Goal: Task Accomplishment & Management: Complete application form

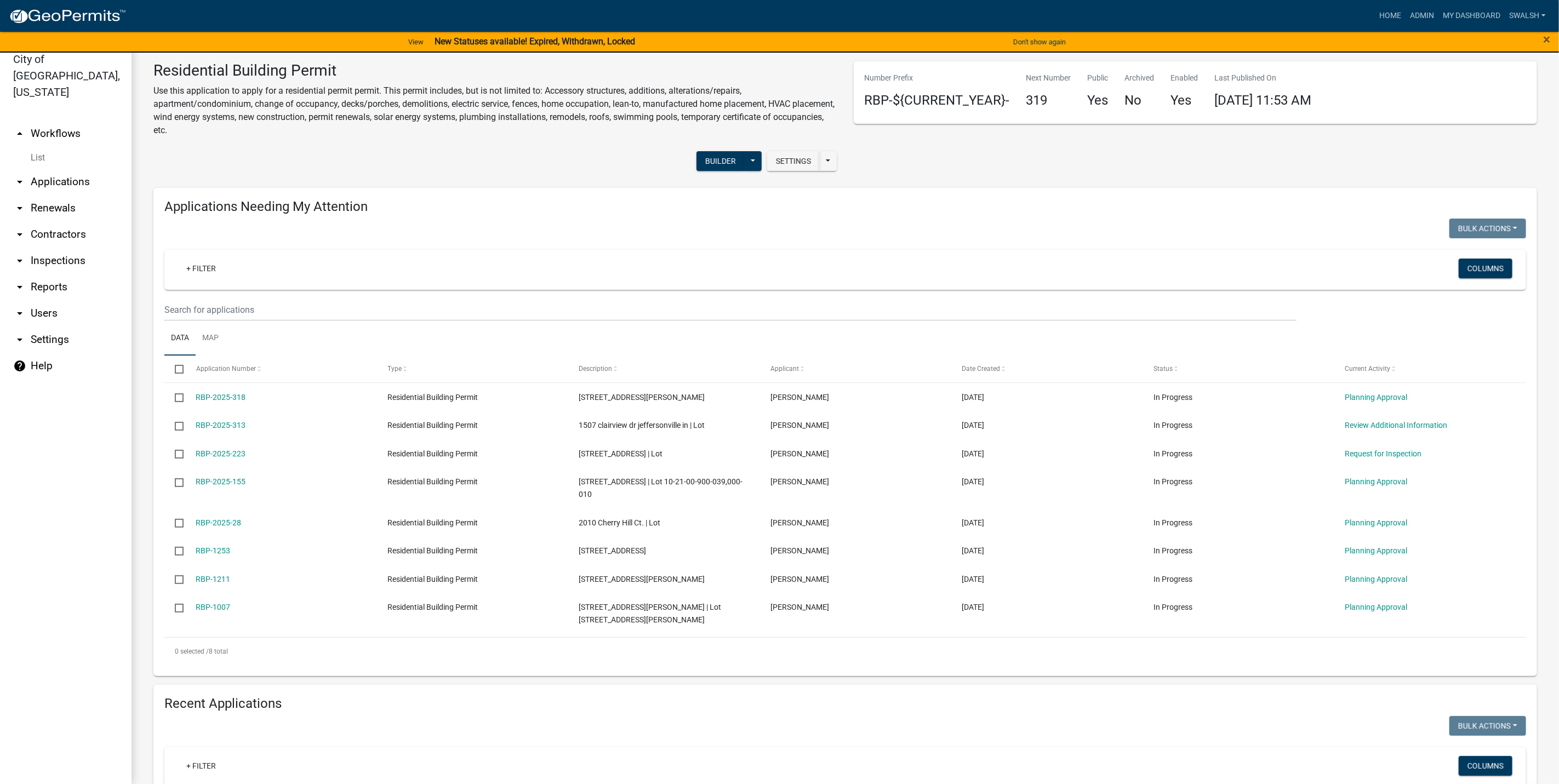
scroll to position [13, 0]
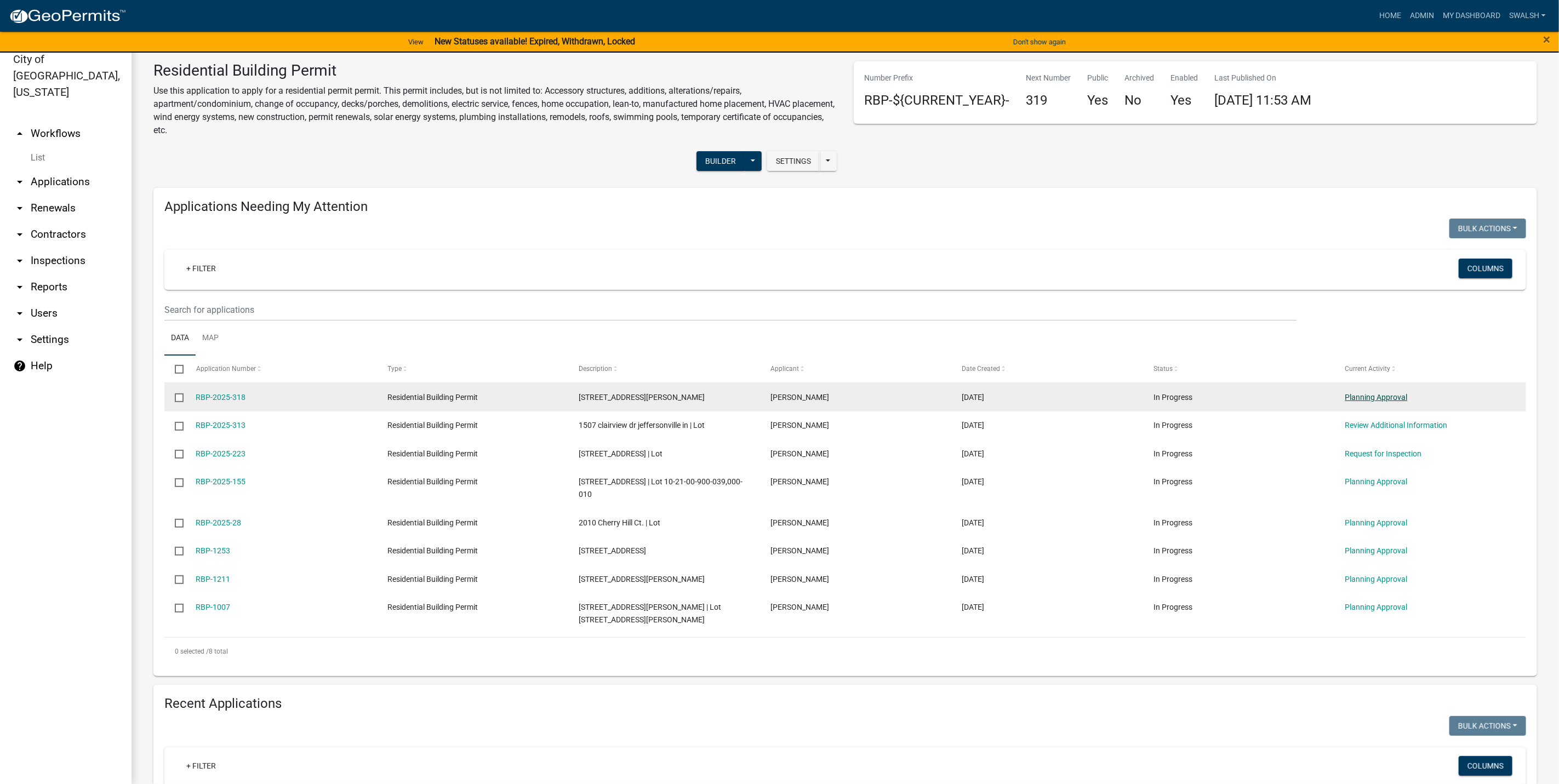
click at [1371, 399] on link "Planning Approval" at bounding box center [1376, 397] width 62 height 9
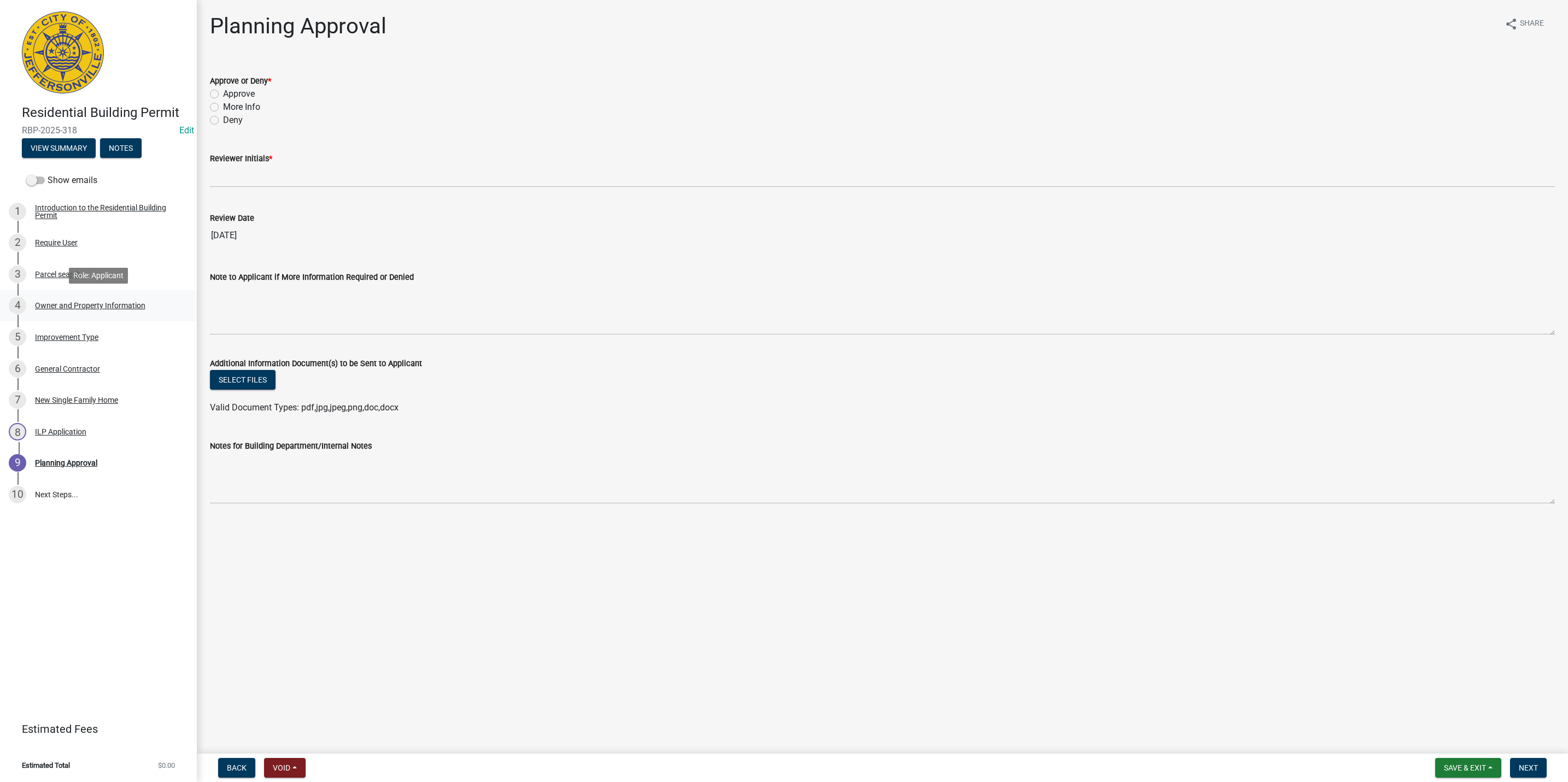
click at [133, 309] on div "Owner and Property Information" at bounding box center [90, 305] width 110 height 7
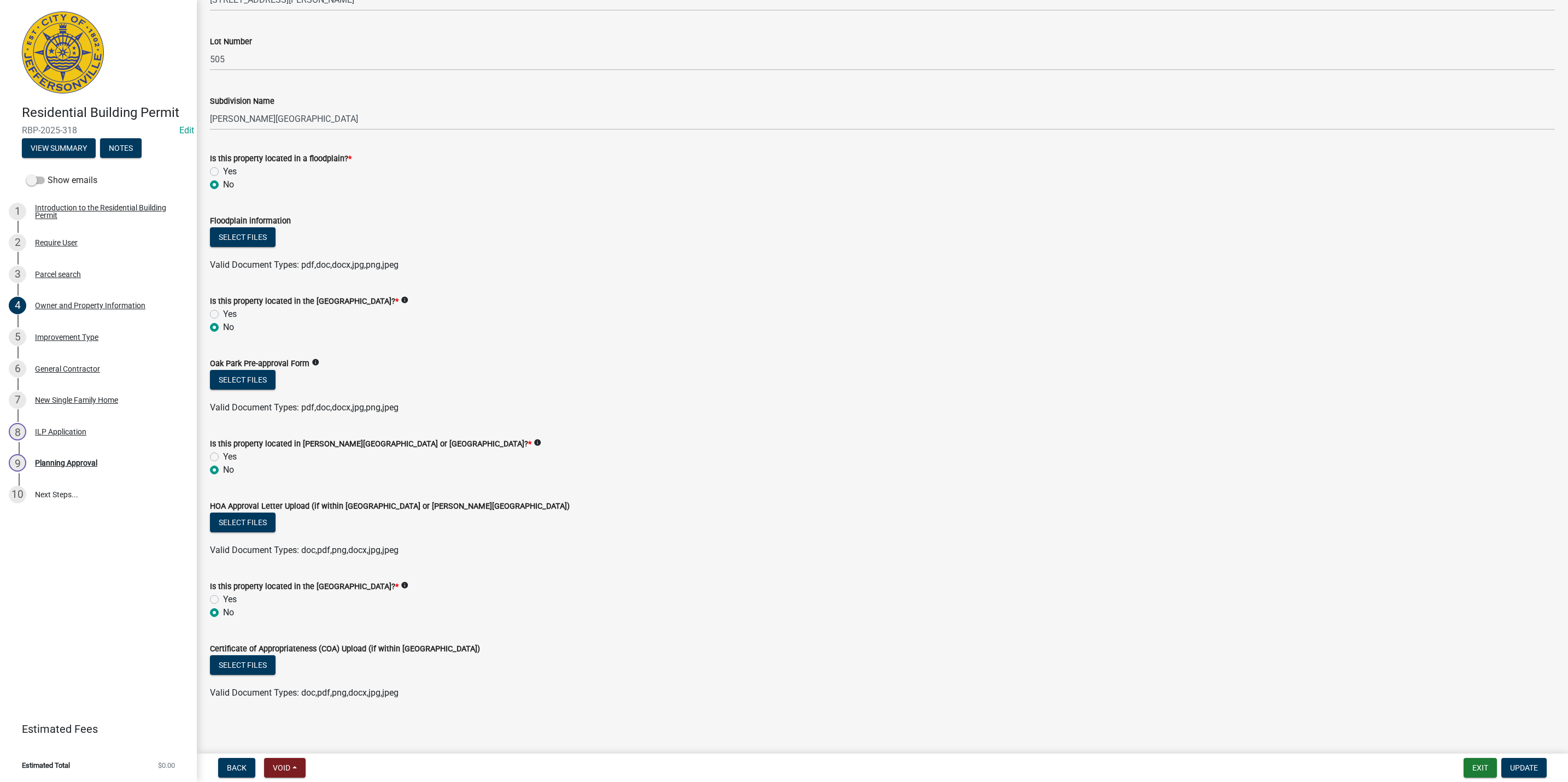
scroll to position [634, 0]
click at [109, 341] on div "5 Improvement Type" at bounding box center [94, 337] width 170 height 17
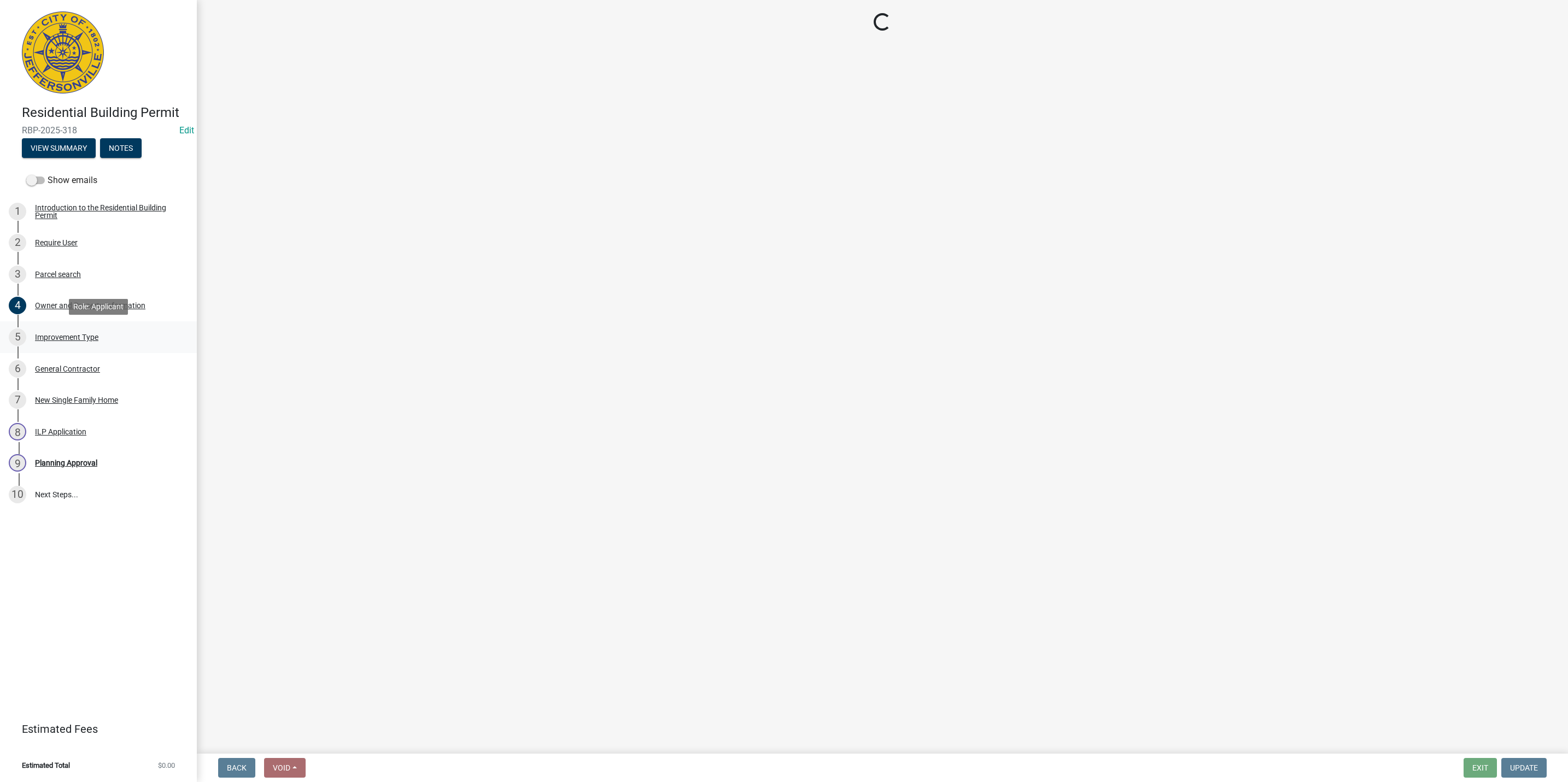
scroll to position [0, 0]
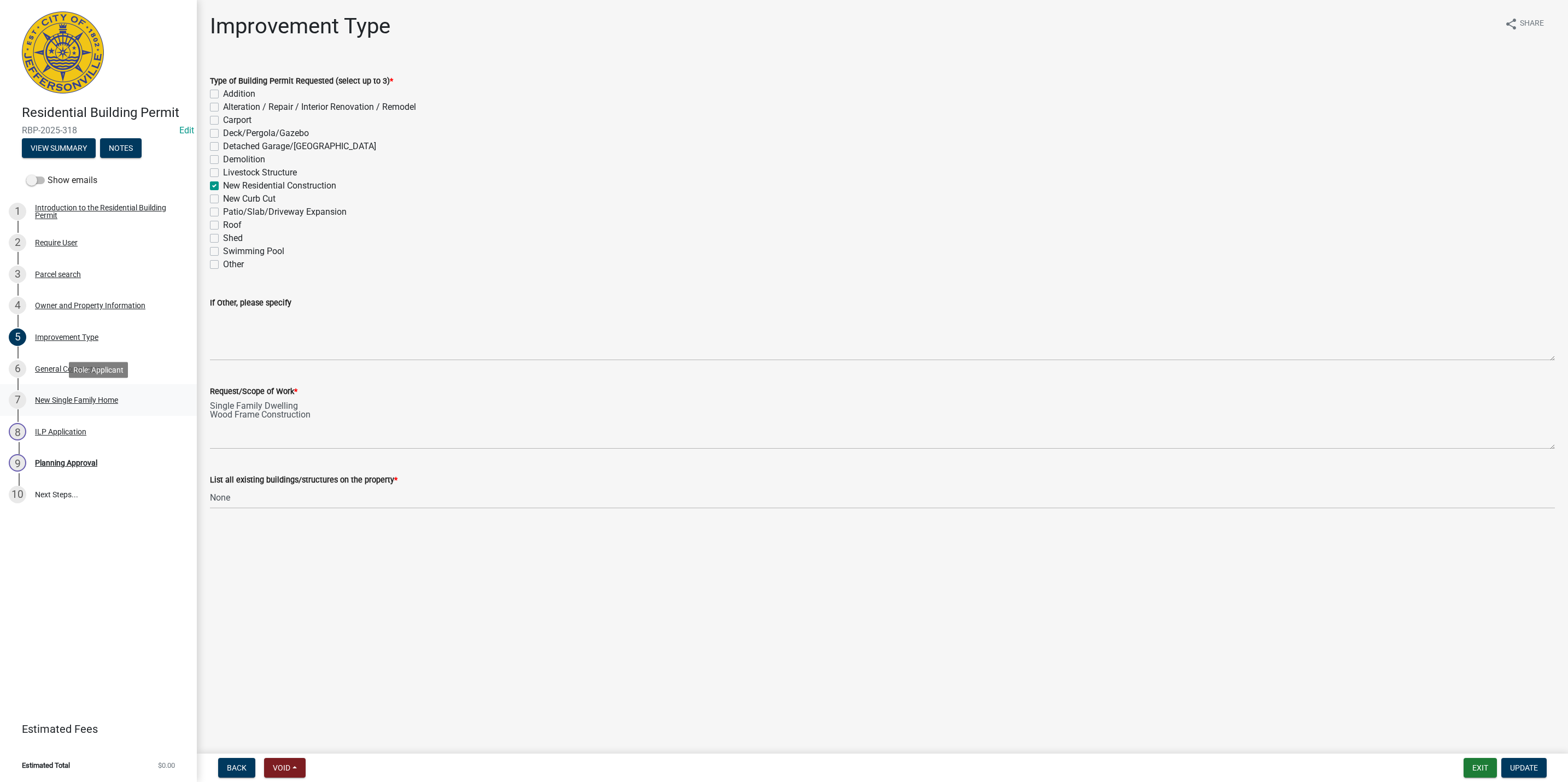
click at [92, 400] on div "New Single Family Home" at bounding box center [76, 399] width 83 height 7
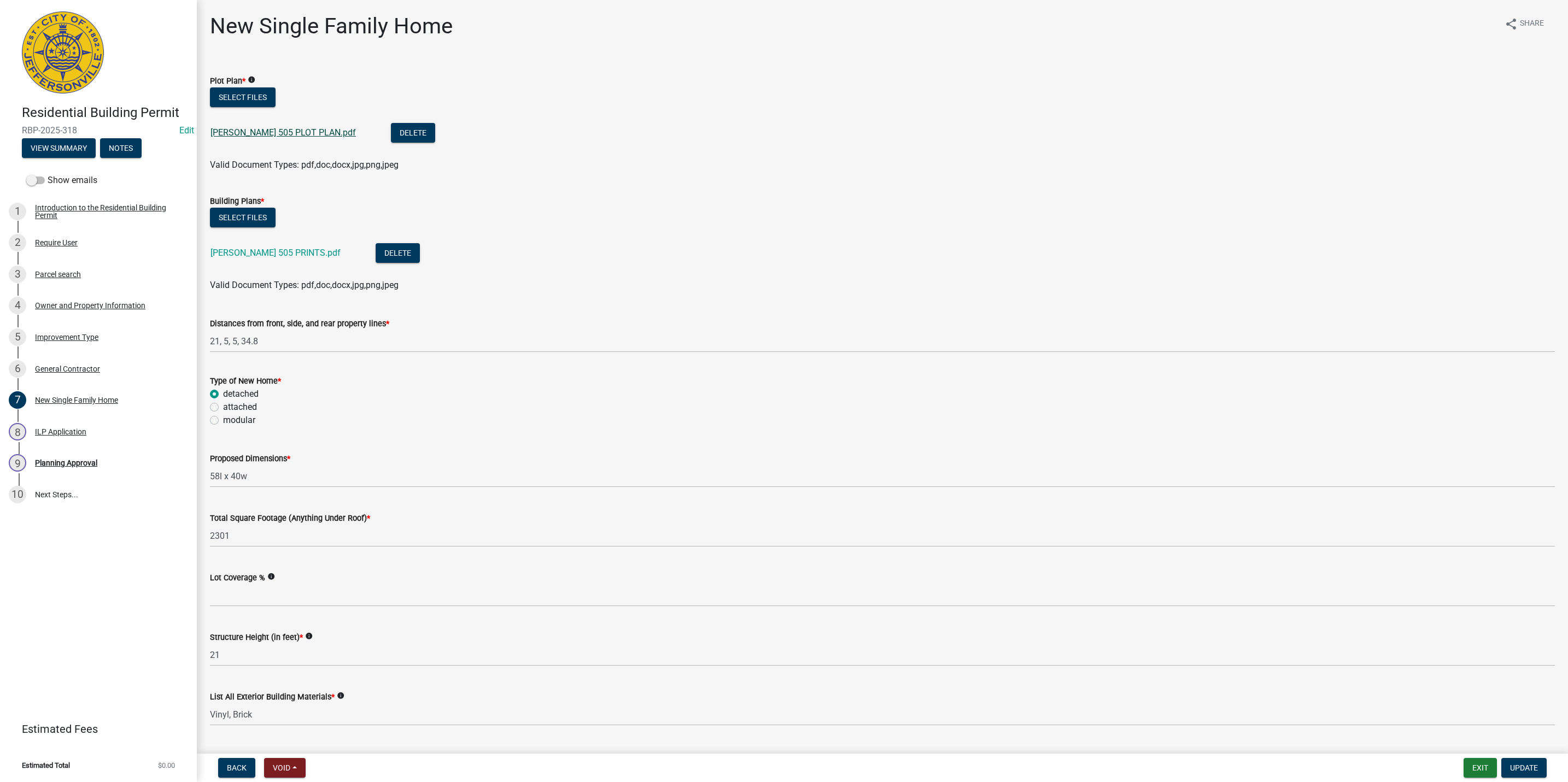
click at [257, 128] on link "[PERSON_NAME] 505 PLOT PLAN.pdf" at bounding box center [283, 133] width 146 height 11
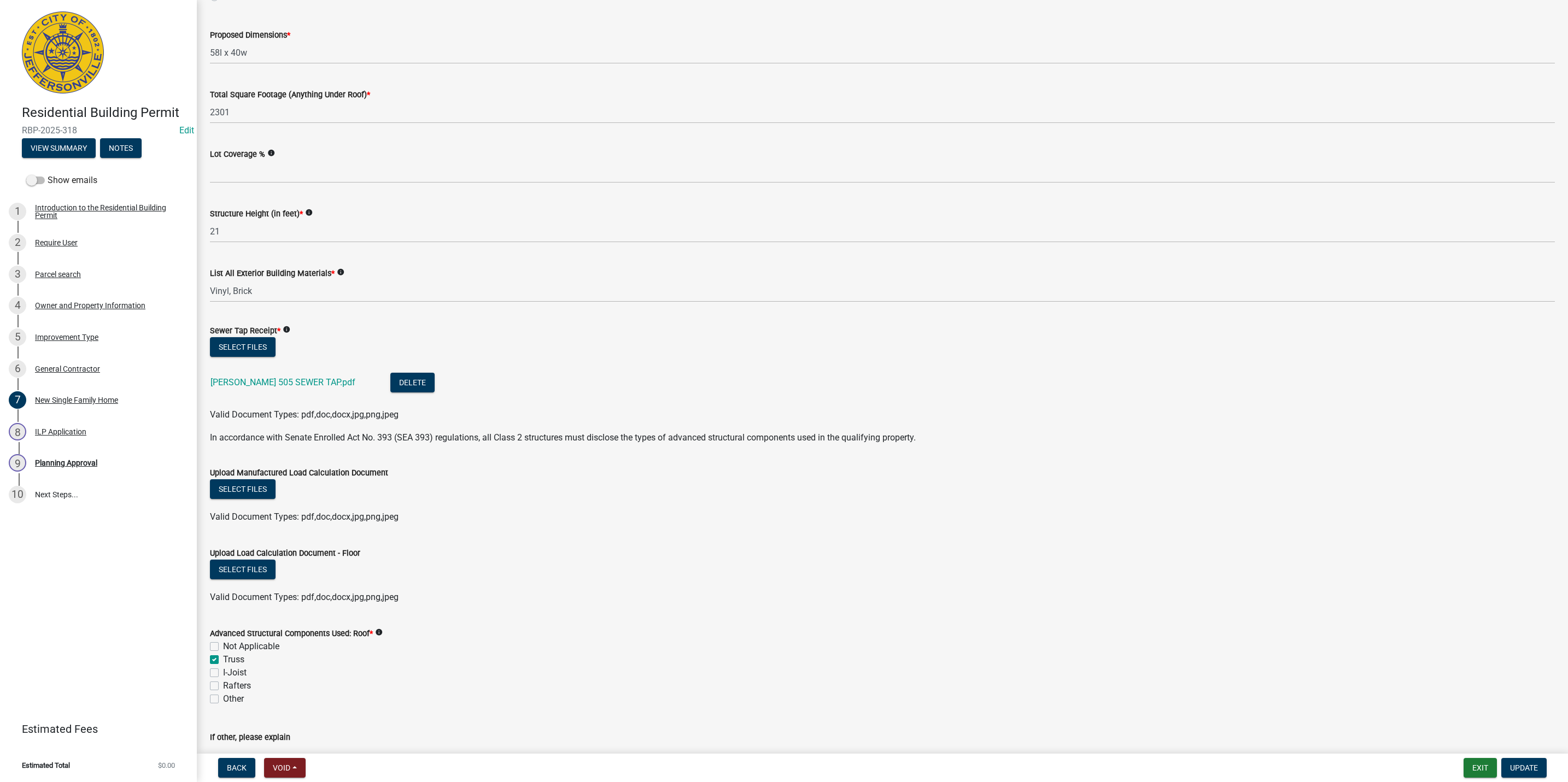
scroll to position [410, 0]
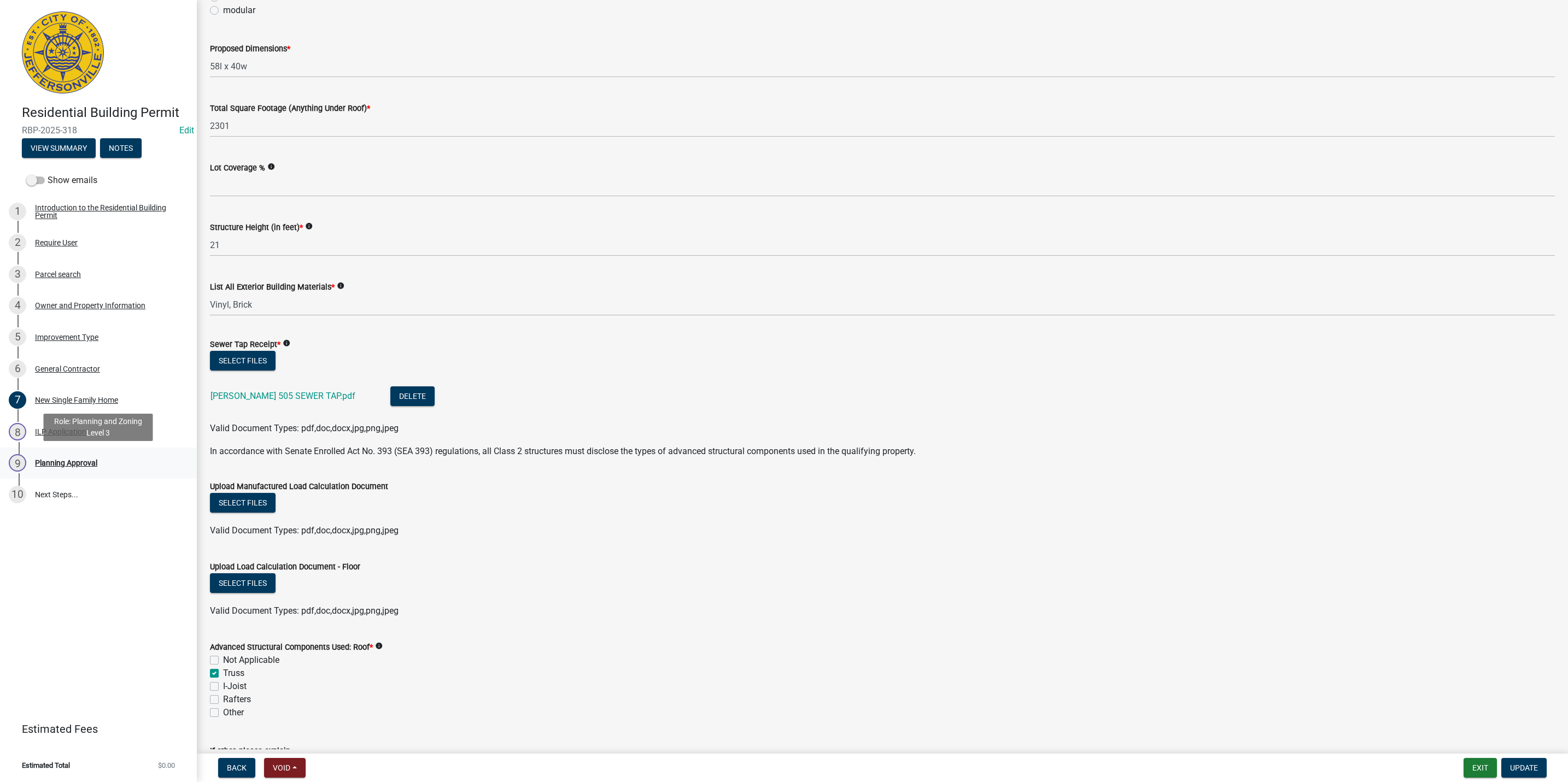
click at [59, 461] on div "Planning Approval" at bounding box center [65, 462] width 62 height 7
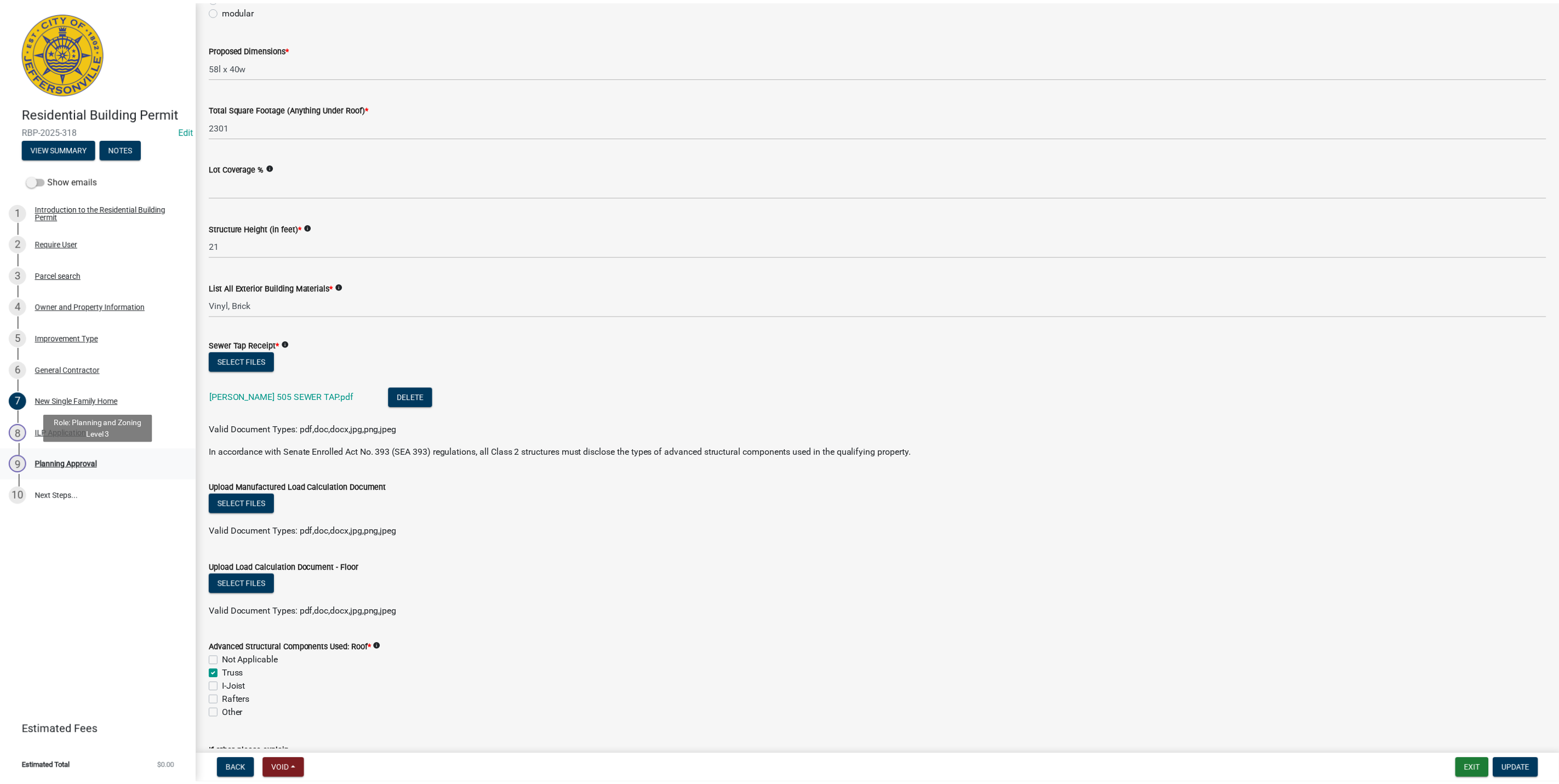
scroll to position [0, 0]
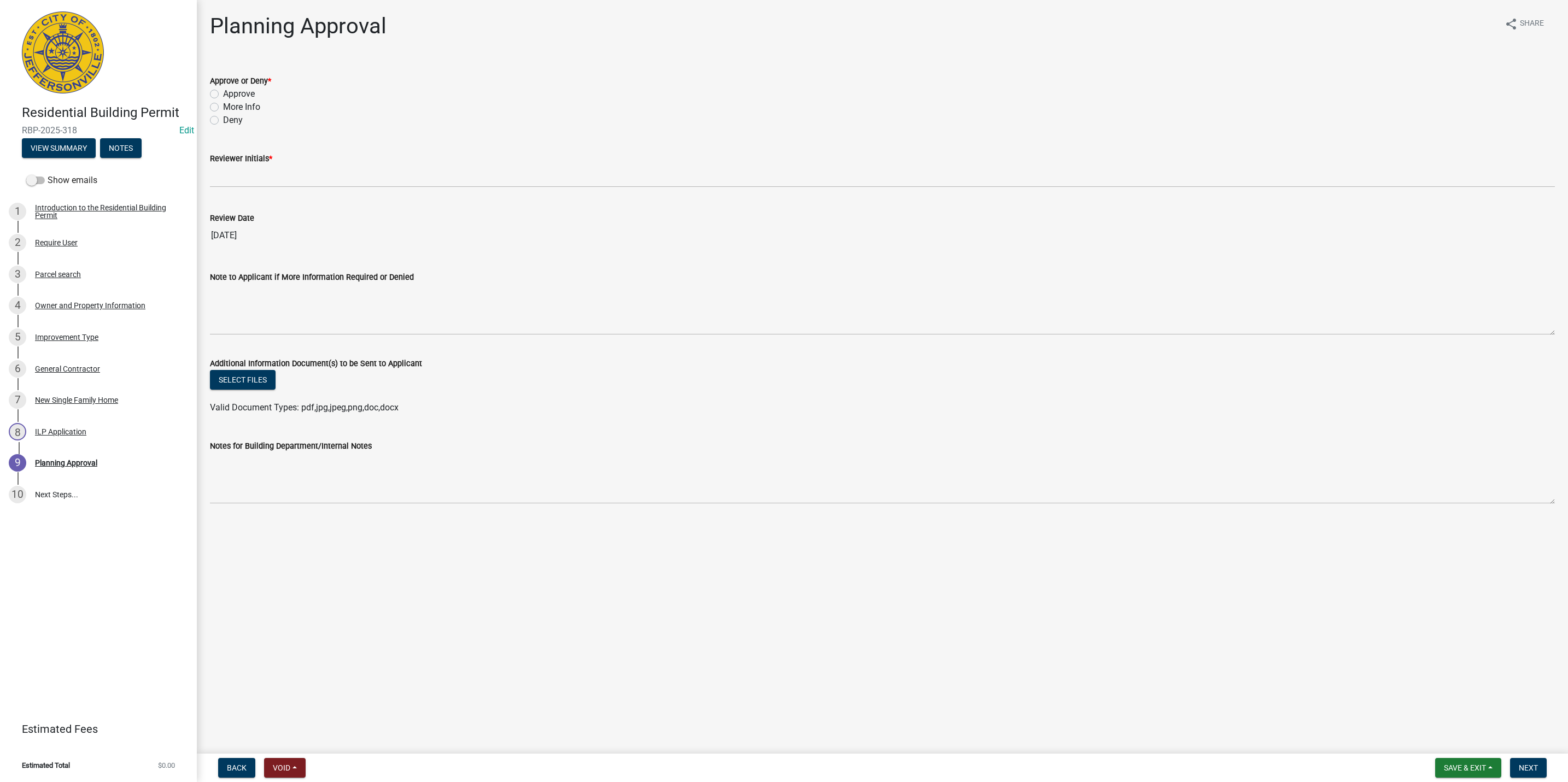
click at [233, 97] on label "Approve" at bounding box center [239, 94] width 31 height 13
click at [230, 95] on input "Approve" at bounding box center [226, 91] width 7 height 7
radio input "true"
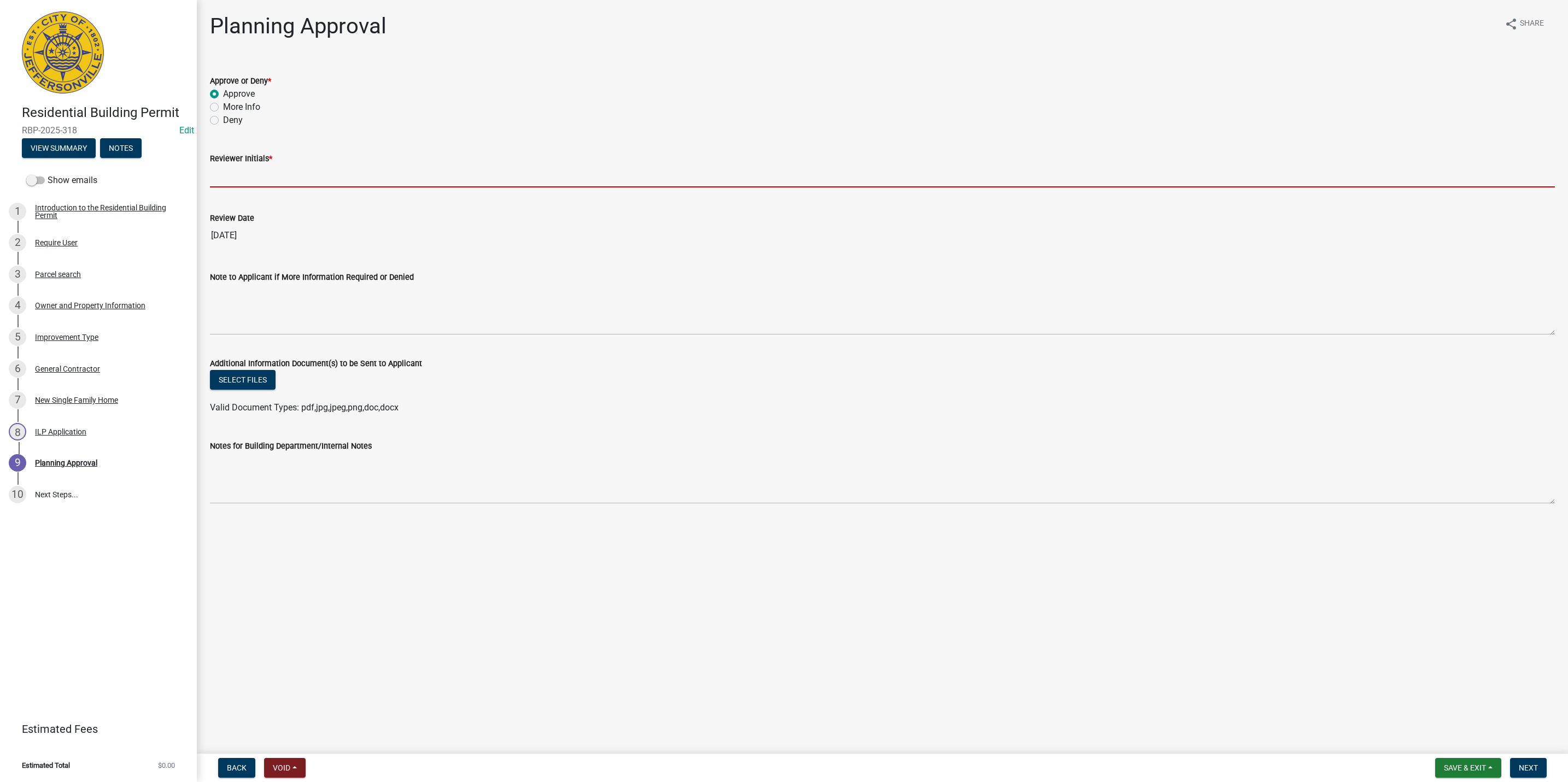
click at [240, 170] on input "Reviewer Initials *" at bounding box center [882, 176] width 1345 height 23
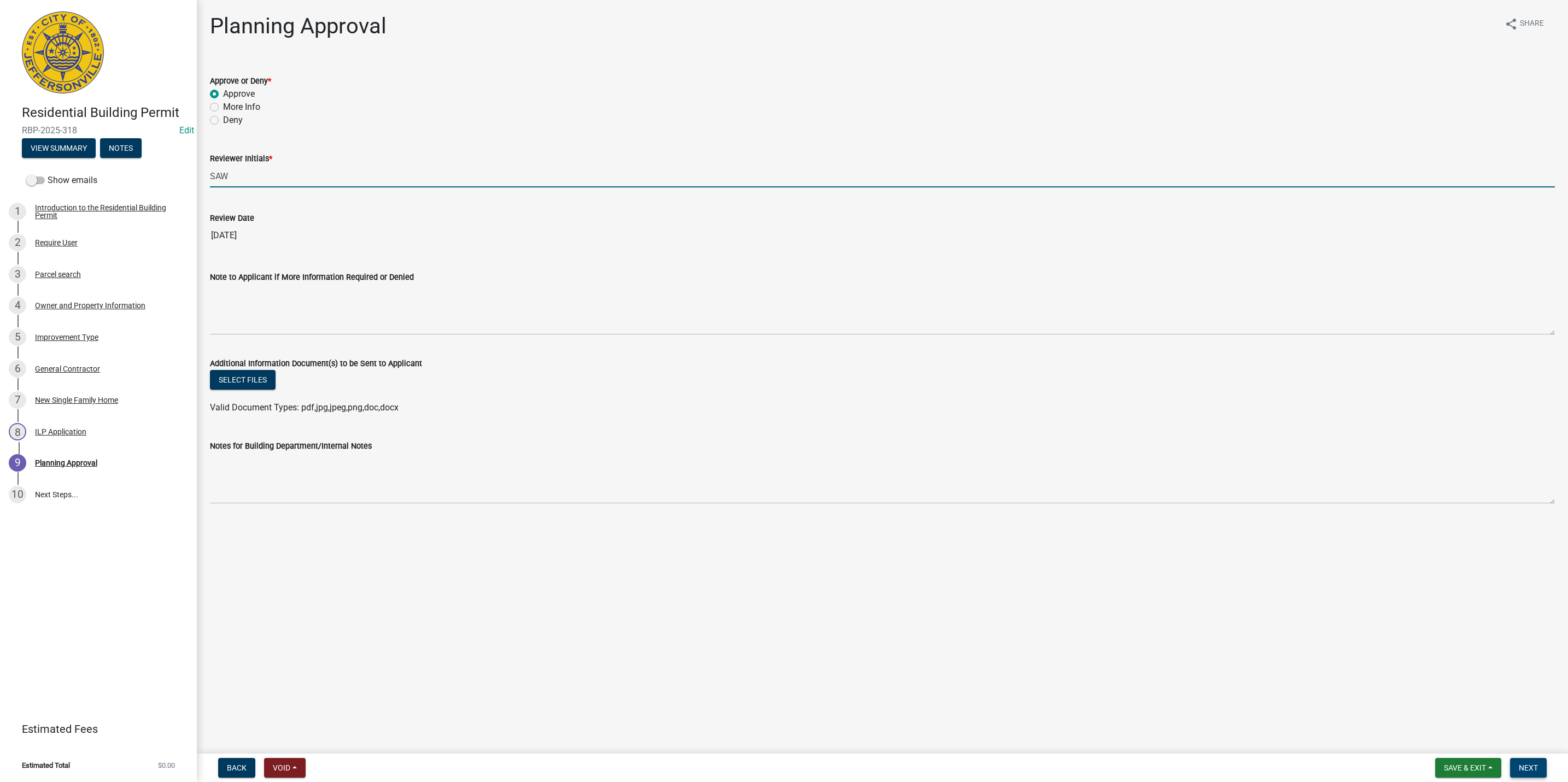
type input "SAW"
click at [1537, 769] on span "Next" at bounding box center [1528, 767] width 19 height 9
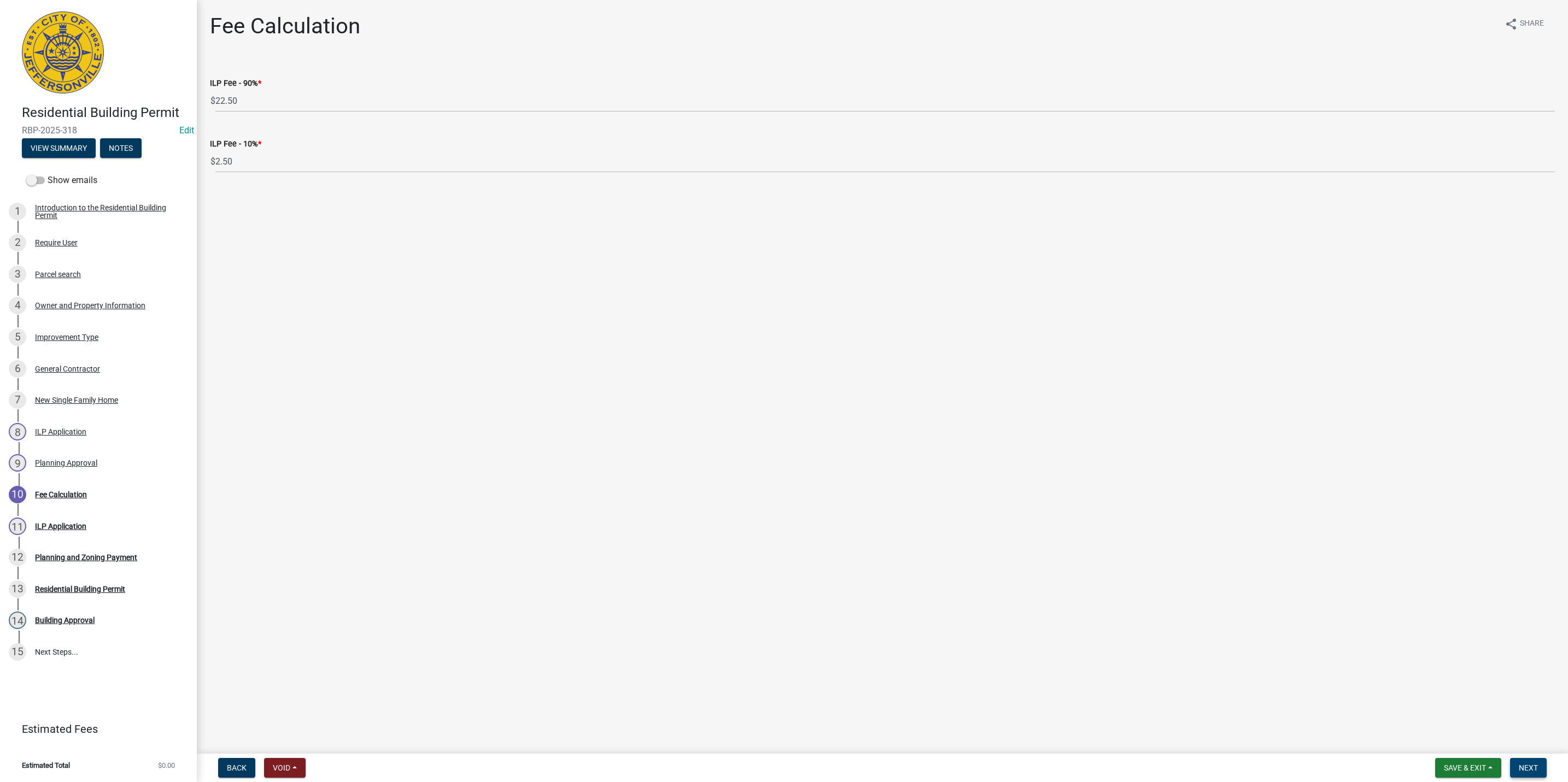
click at [1510, 761] on button "Next" at bounding box center [1528, 767] width 37 height 19
select select "3: 3"
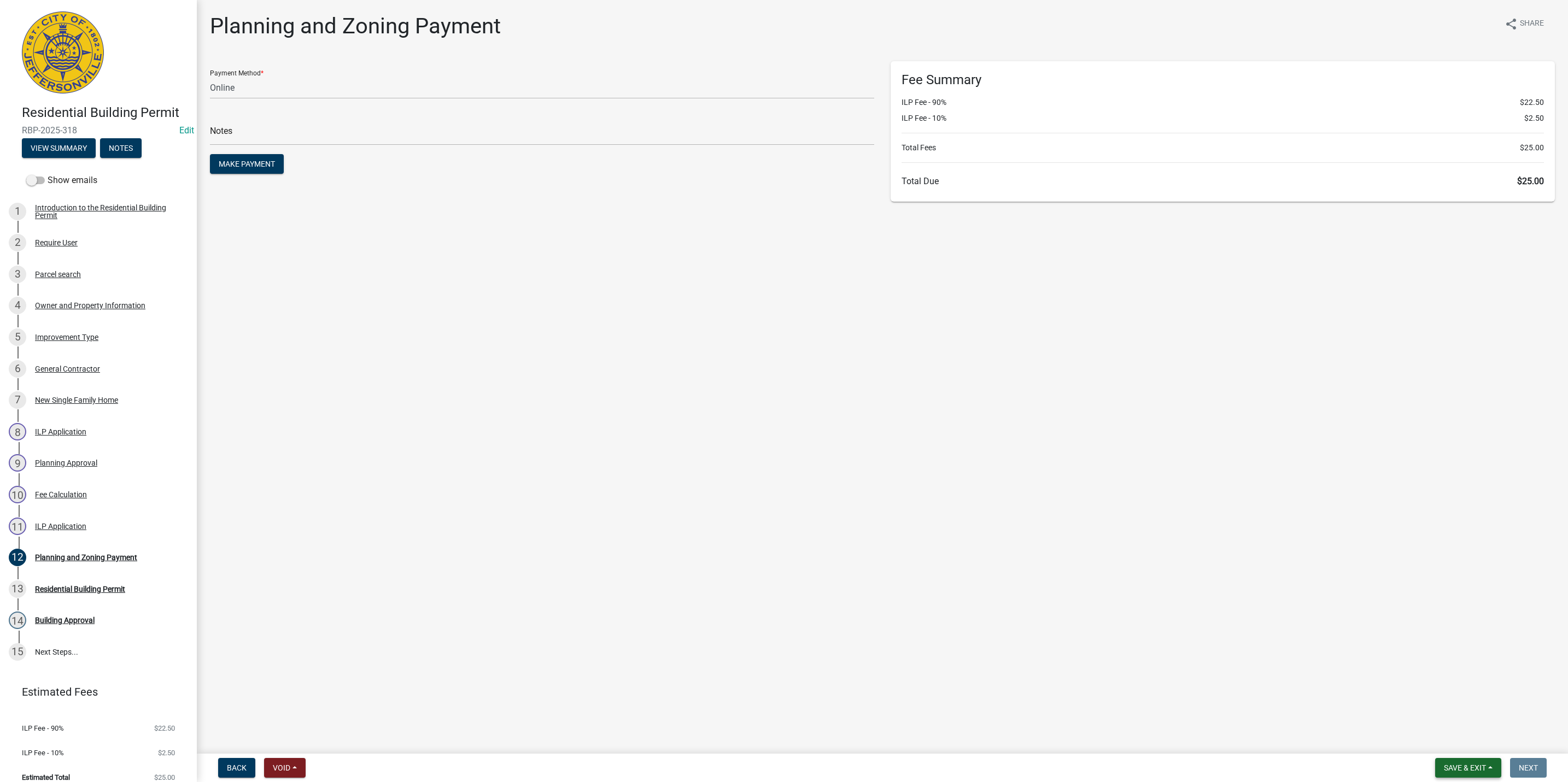
click at [1455, 758] on button "Save & Exit" at bounding box center [1468, 767] width 66 height 19
click at [1456, 759] on div "Save & Exit Save Save & Exit" at bounding box center [1468, 767] width 66 height 19
drag, startPoint x: 1456, startPoint y: 759, endPoint x: 1453, endPoint y: 735, distance: 24.2
click at [1456, 747] on button "Save & Exit" at bounding box center [1457, 739] width 88 height 26
